Goal: Task Accomplishment & Management: Use online tool/utility

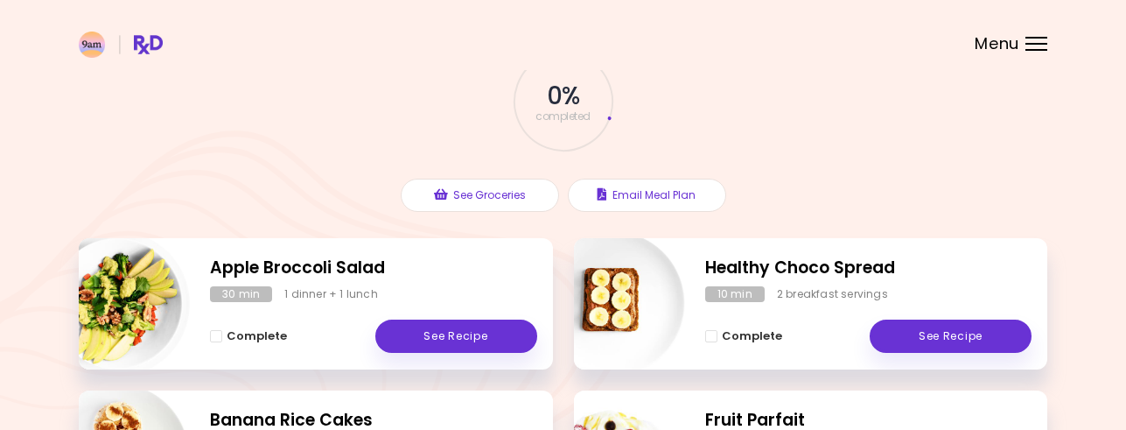
scroll to position [164, 0]
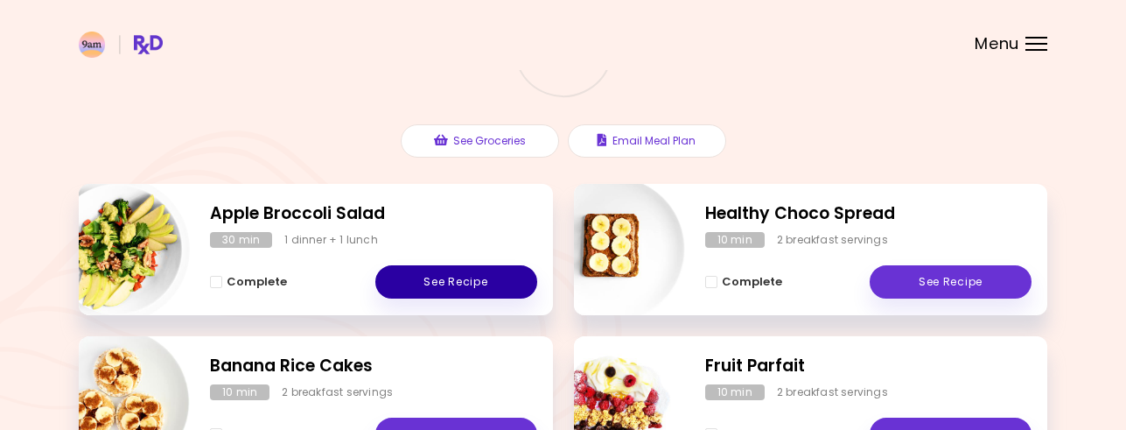
click at [411, 291] on link "See Recipe" at bounding box center [456, 281] width 162 height 33
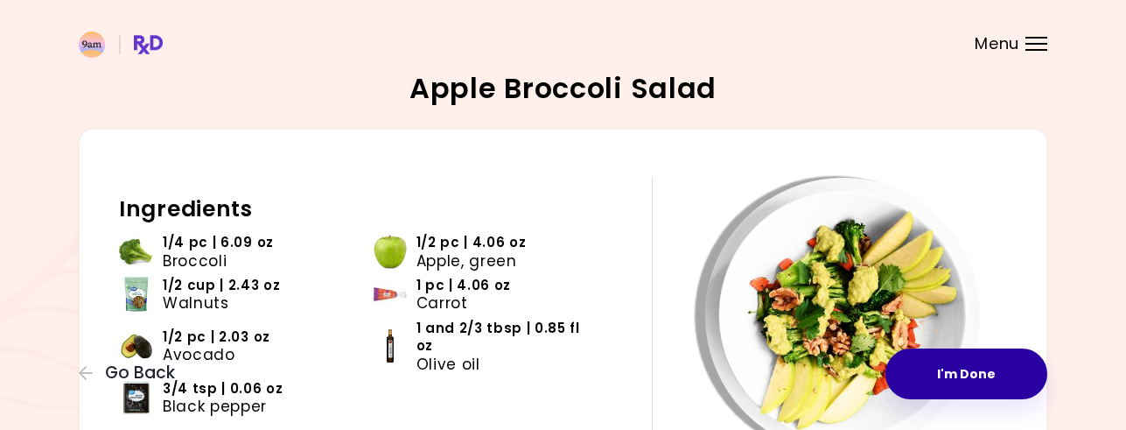
click at [962, 379] on button "I'm Done" at bounding box center [966, 373] width 162 height 51
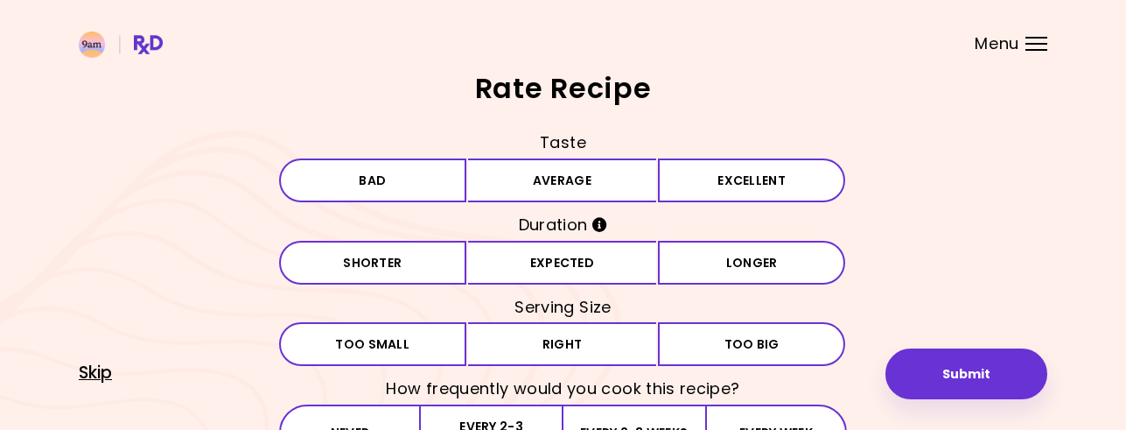
click at [109, 382] on span "Skip" at bounding box center [95, 372] width 33 height 19
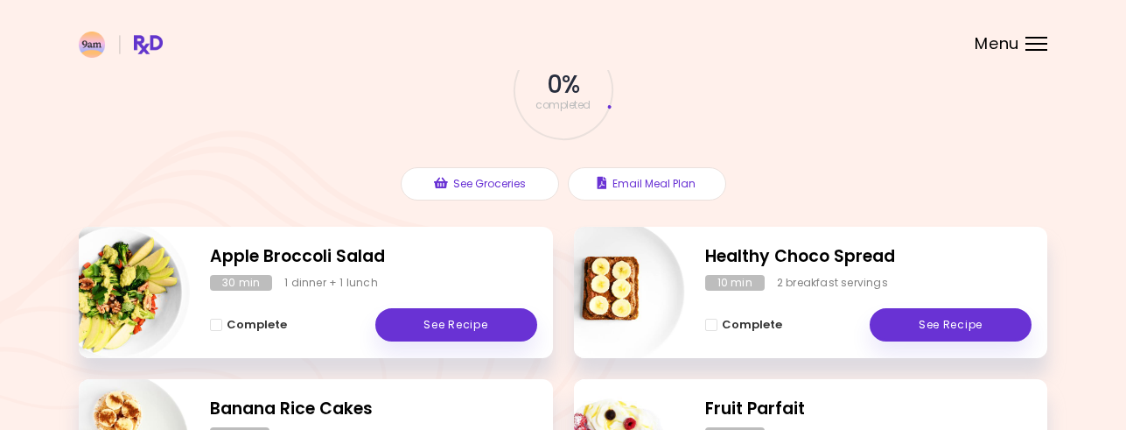
scroll to position [203, 0]
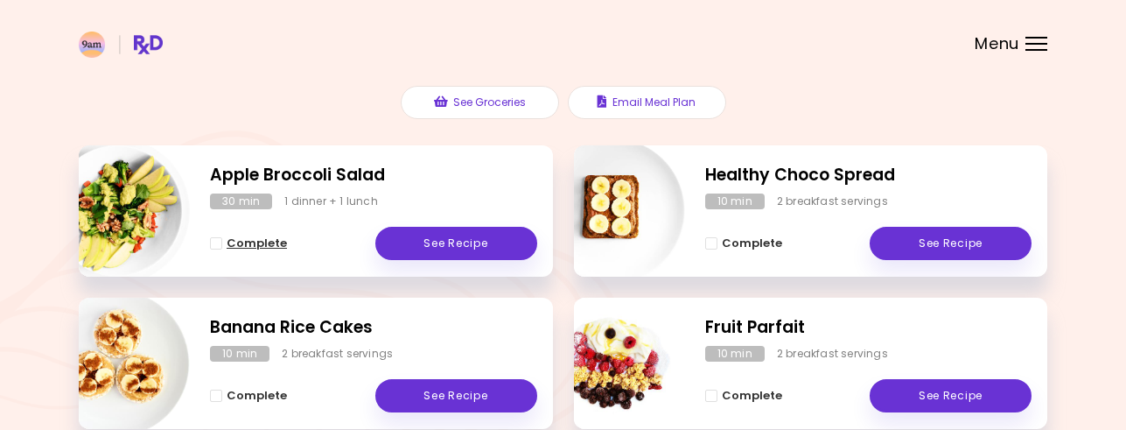
click at [216, 243] on span "Complete - Apple Broccoli Salad" at bounding box center [216, 243] width 12 height 12
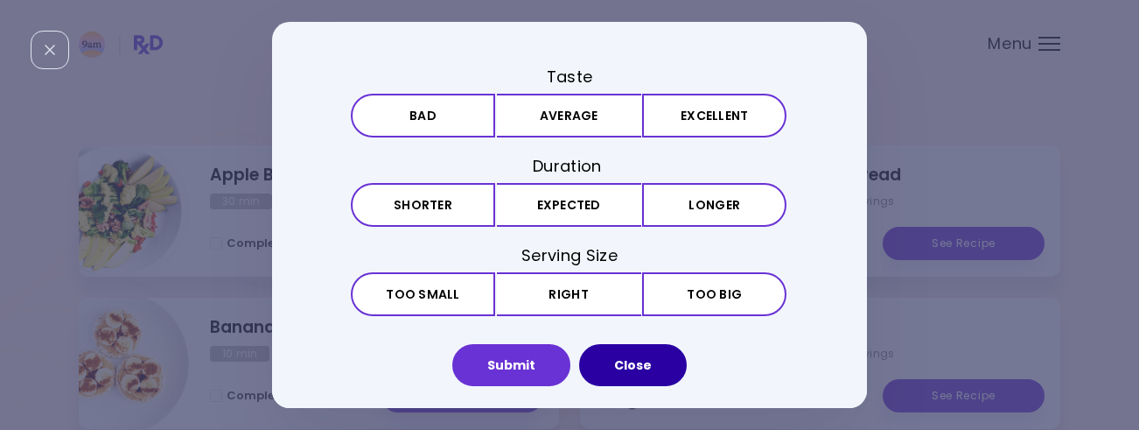
click at [612, 366] on button "Close" at bounding box center [633, 365] width 108 height 42
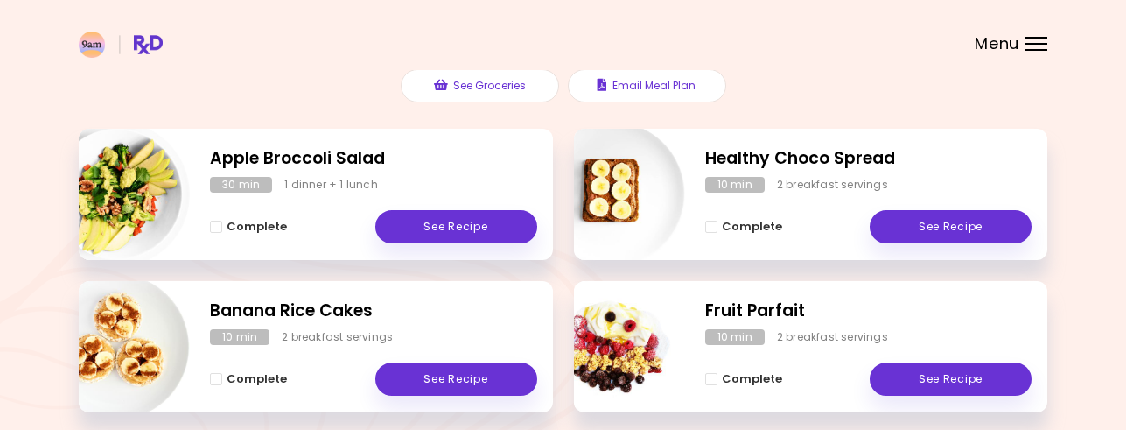
scroll to position [54, 0]
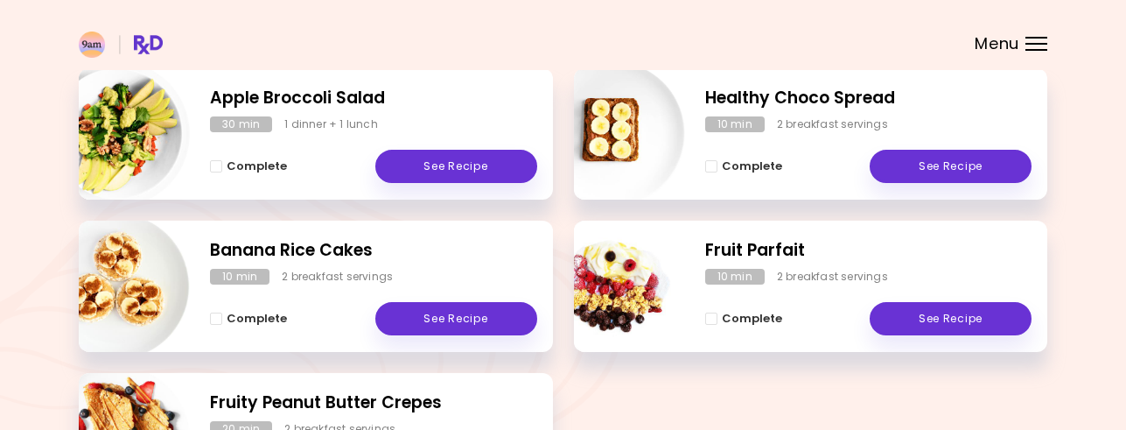
scroll to position [210, 0]
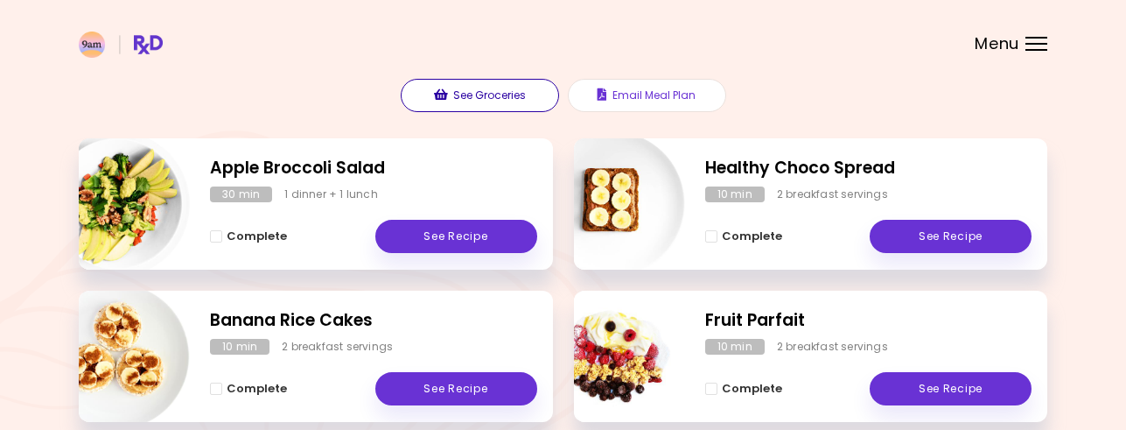
click at [484, 106] on button "See Groceries" at bounding box center [480, 95] width 158 height 33
